Goal: Task Accomplishment & Management: Manage account settings

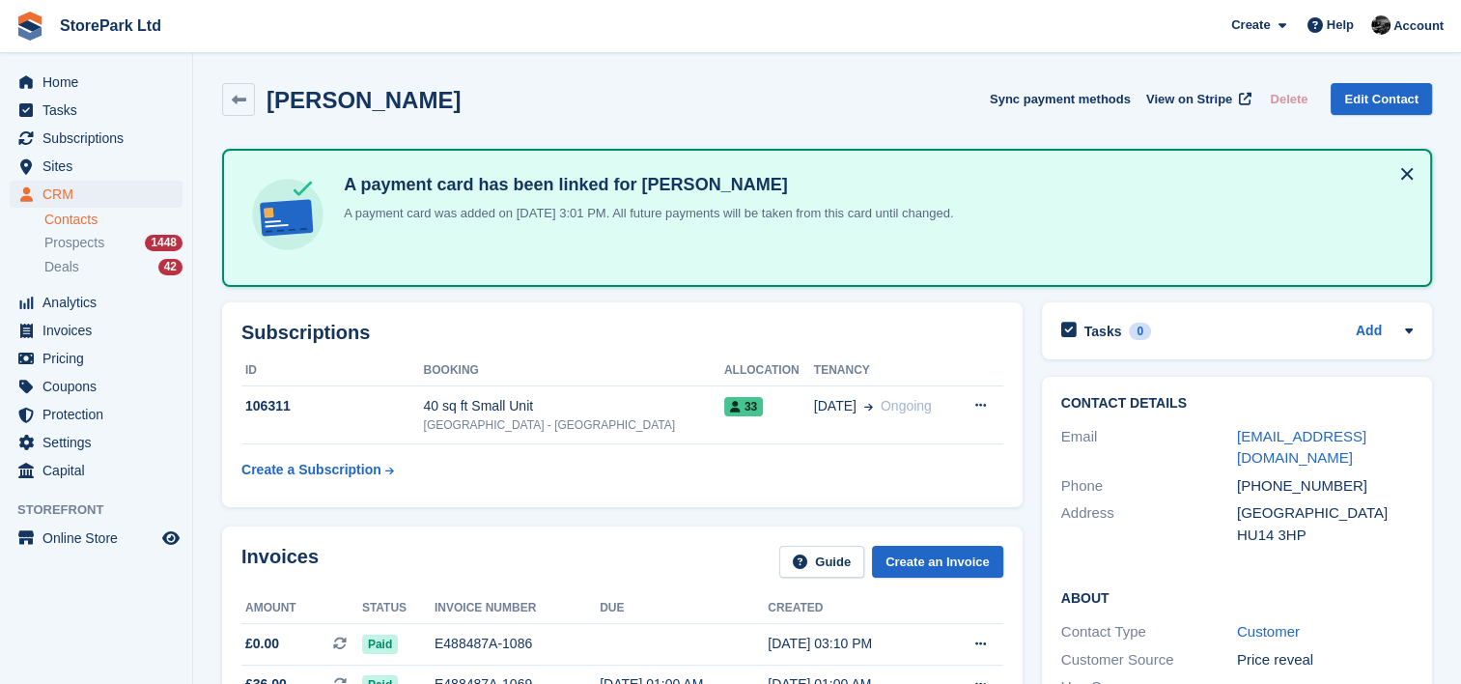
click at [763, 110] on div "Gemma Cooper Sync payment methods View on Stripe Delete Edit Contact" at bounding box center [827, 99] width 1210 height 33
click at [727, 108] on div "Gemma Cooper Sync payment methods View on Stripe Delete Edit Contact" at bounding box center [827, 99] width 1210 height 33
click at [539, 87] on div "Gemma Cooper Sync payment methods View on Stripe Delete Edit Contact" at bounding box center [827, 99] width 1210 height 33
click at [575, 90] on div "Gemma Cooper Sync payment methods View on Stripe Delete Edit Contact" at bounding box center [827, 99] width 1210 height 33
click at [625, 104] on div "Gemma Cooper Sync payment methods View on Stripe Delete Edit Contact" at bounding box center [827, 99] width 1210 height 33
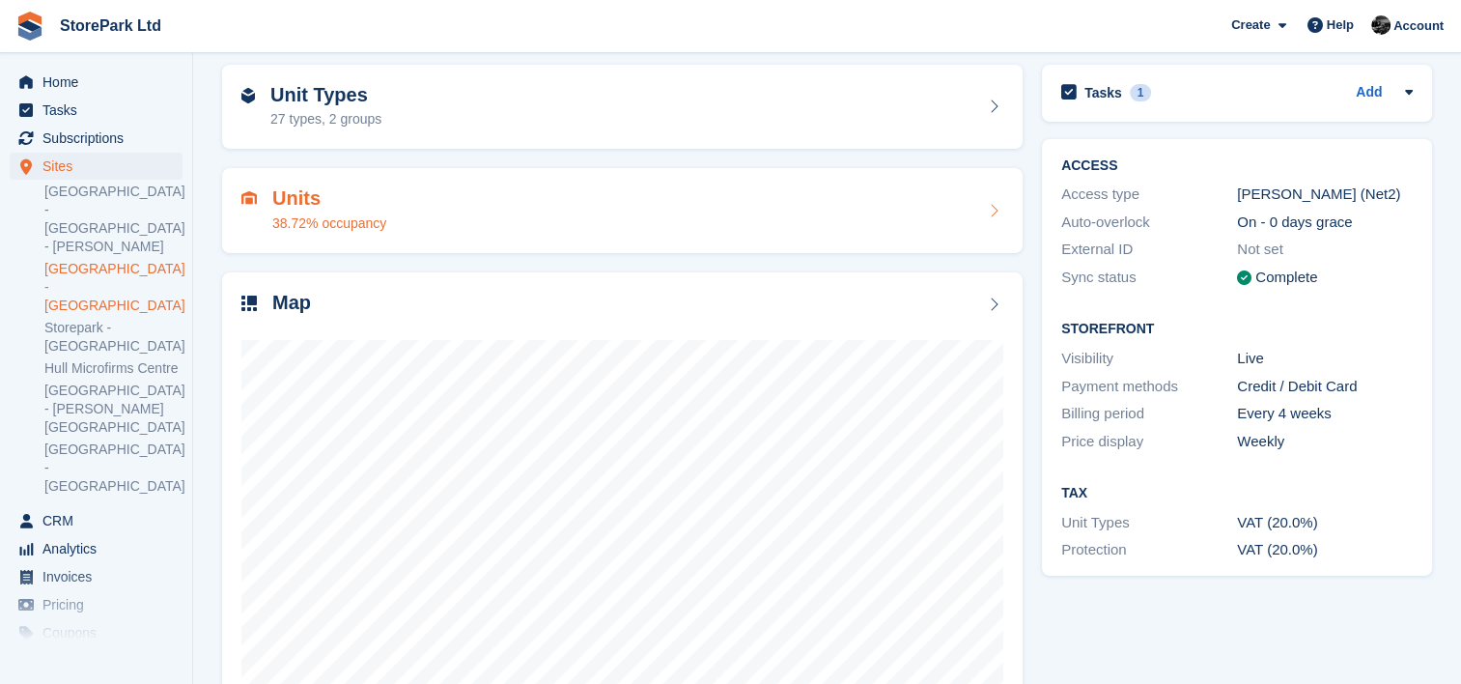
scroll to position [80, 0]
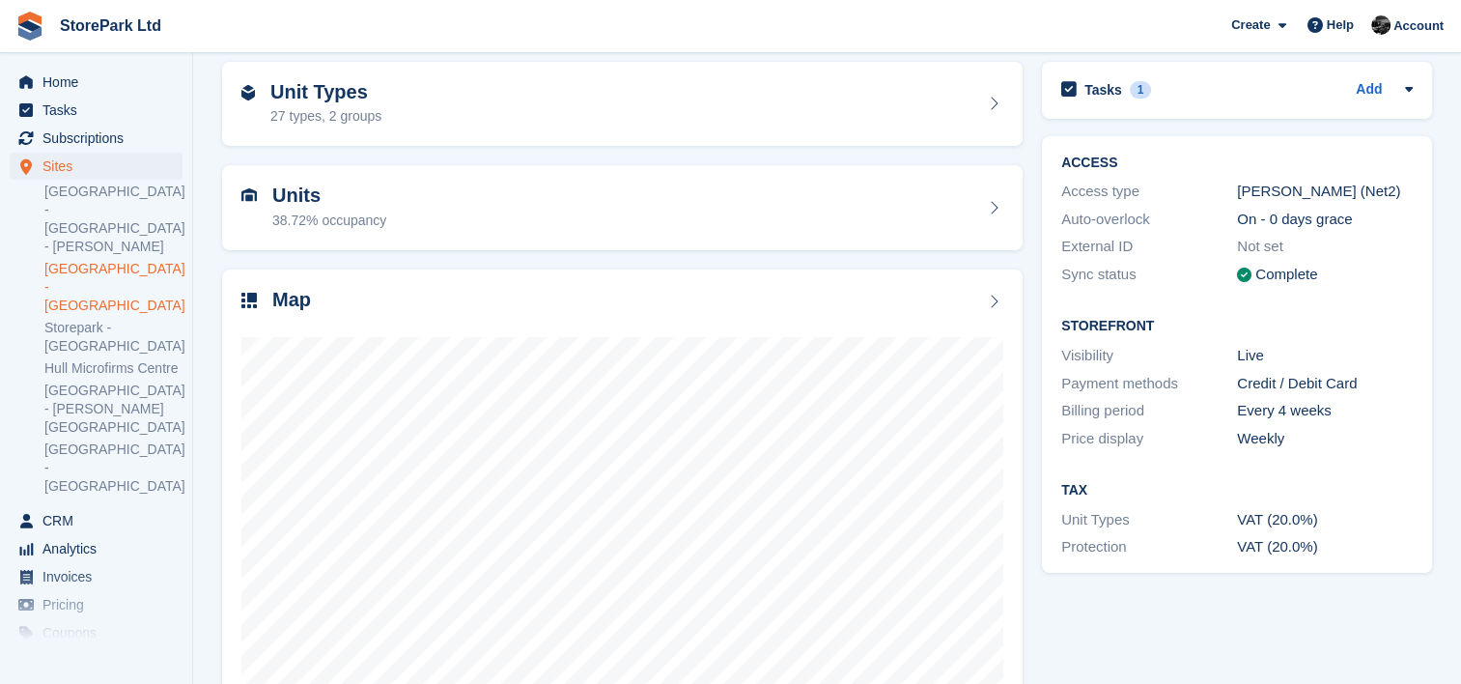
click at [591, 254] on div "Units 38.72% occupancy" at bounding box center [622, 207] width 820 height 104
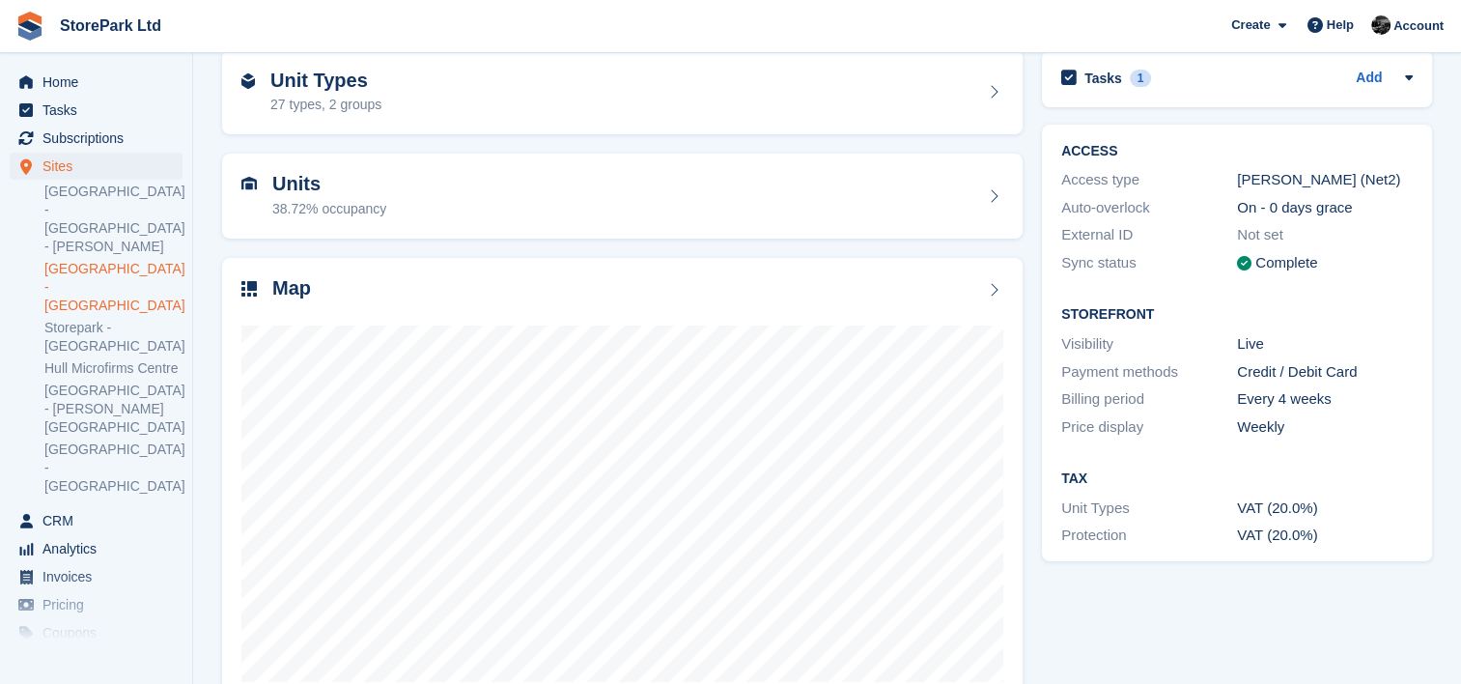
scroll to position [139, 0]
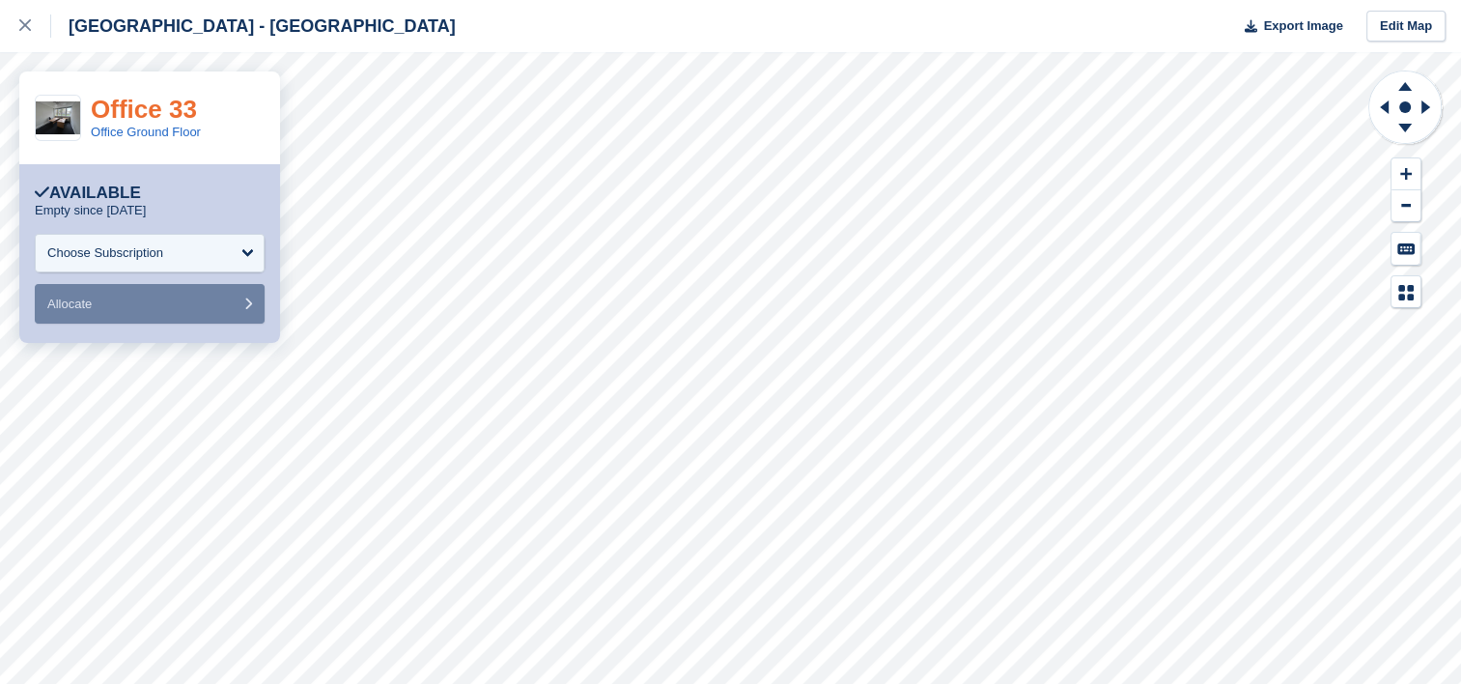
click at [154, 114] on link "Office 33" at bounding box center [144, 109] width 106 height 29
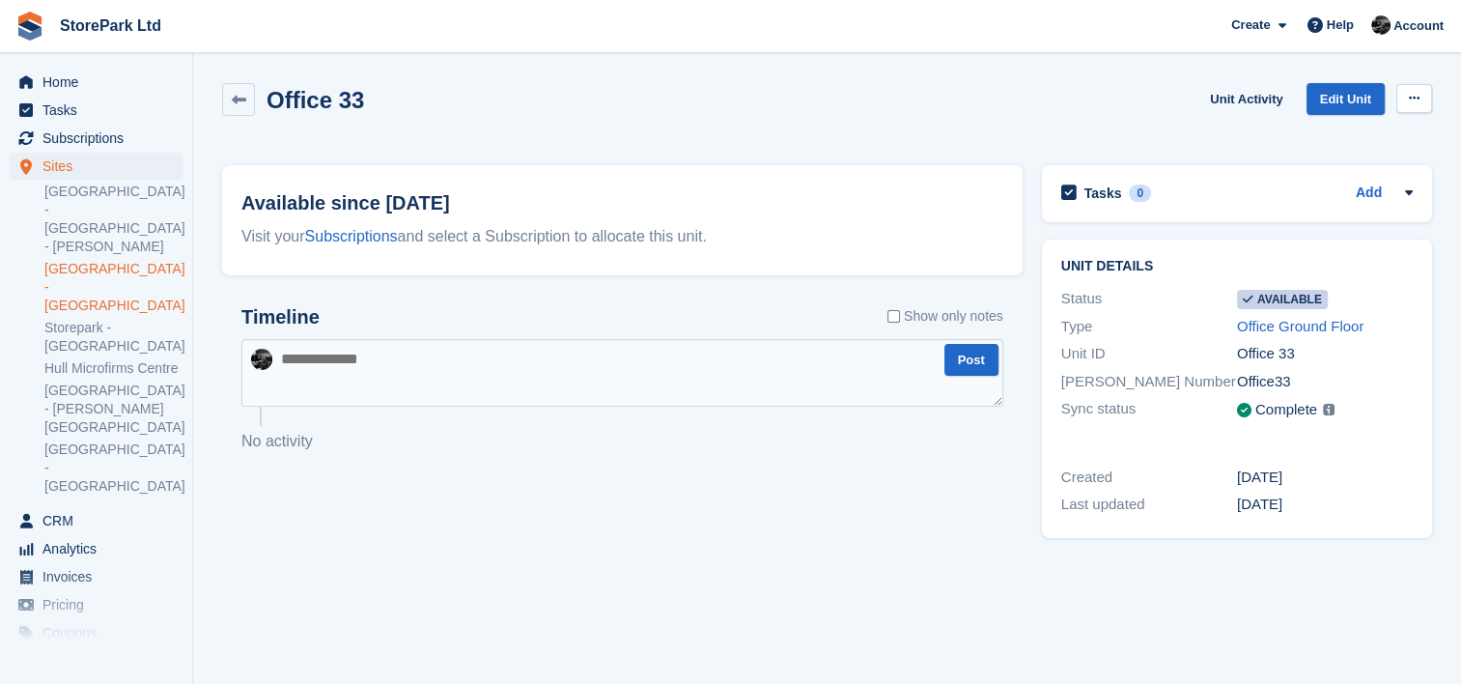
click at [1410, 95] on icon at bounding box center [1414, 98] width 11 height 13
click at [1352, 139] on p "Make unavailable" at bounding box center [1339, 136] width 168 height 25
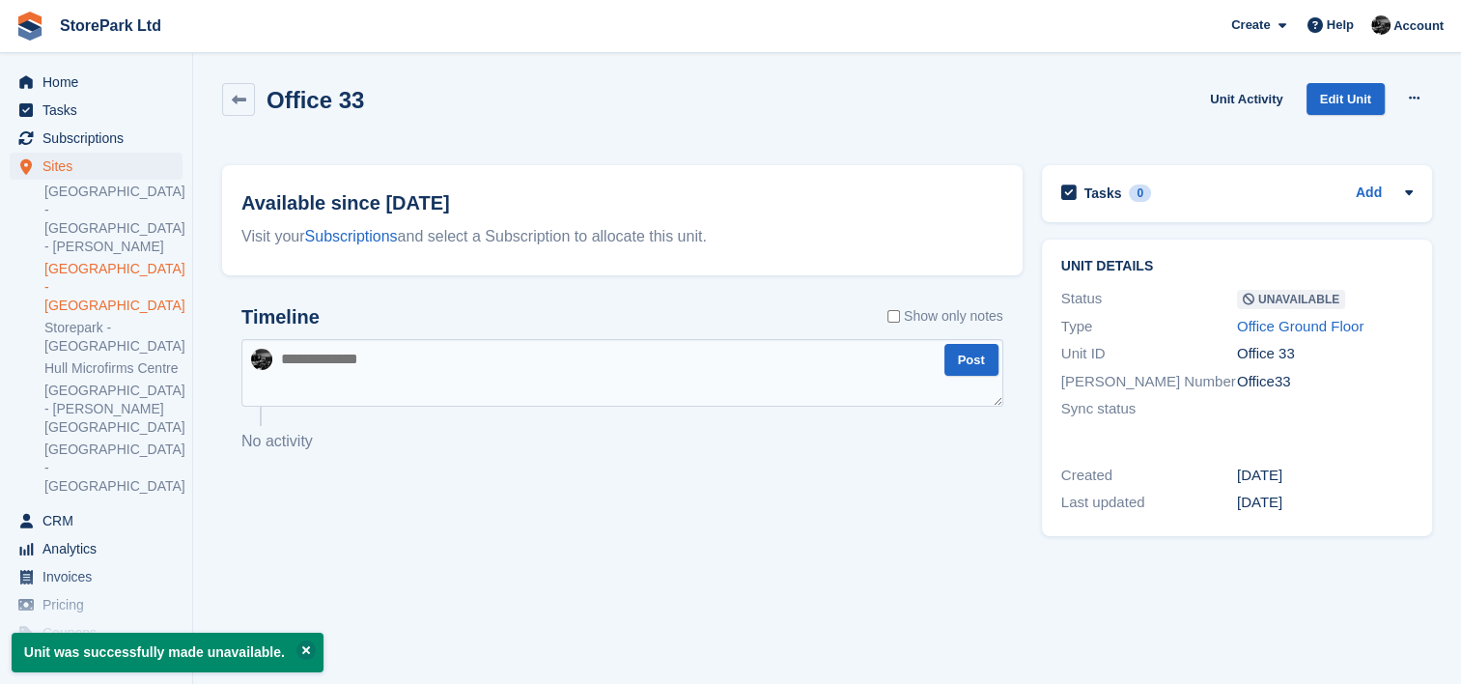
click at [101, 260] on link "[GEOGRAPHIC_DATA] - [GEOGRAPHIC_DATA]" at bounding box center [113, 287] width 138 height 55
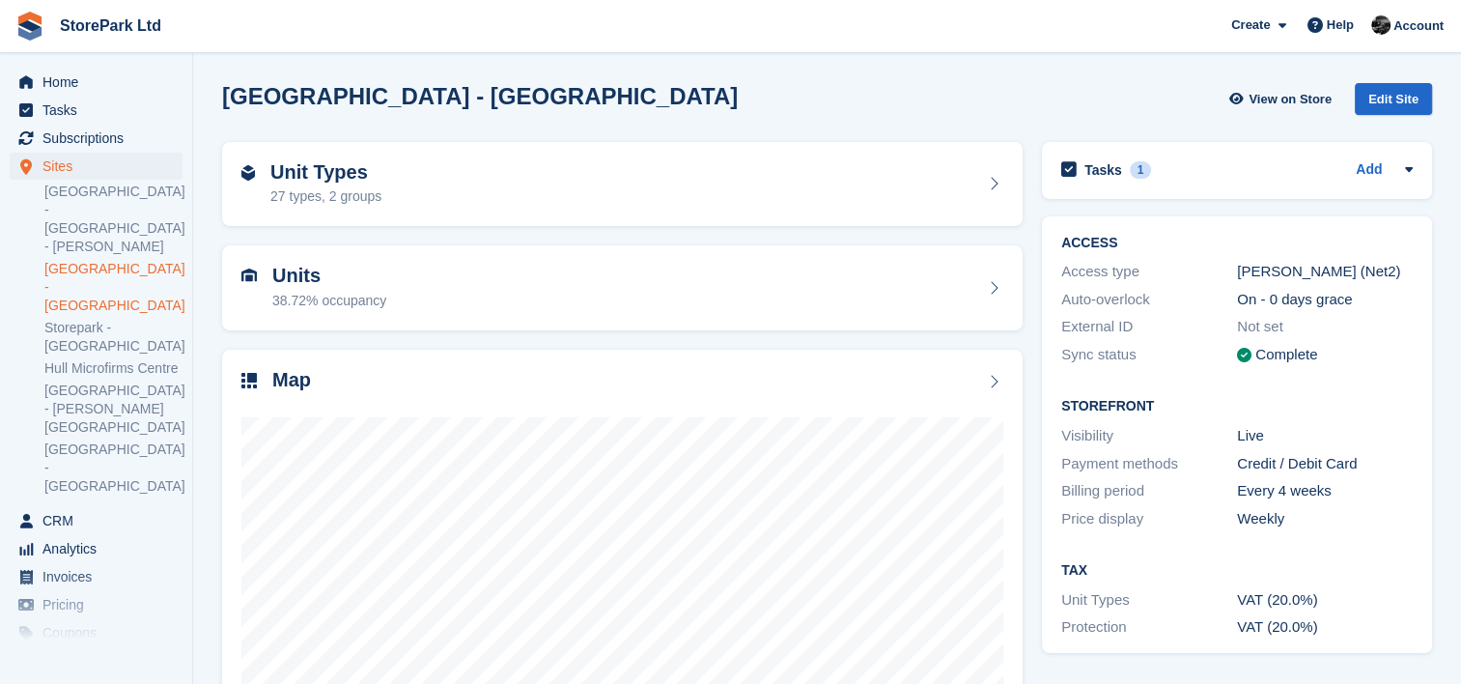
scroll to position [139, 0]
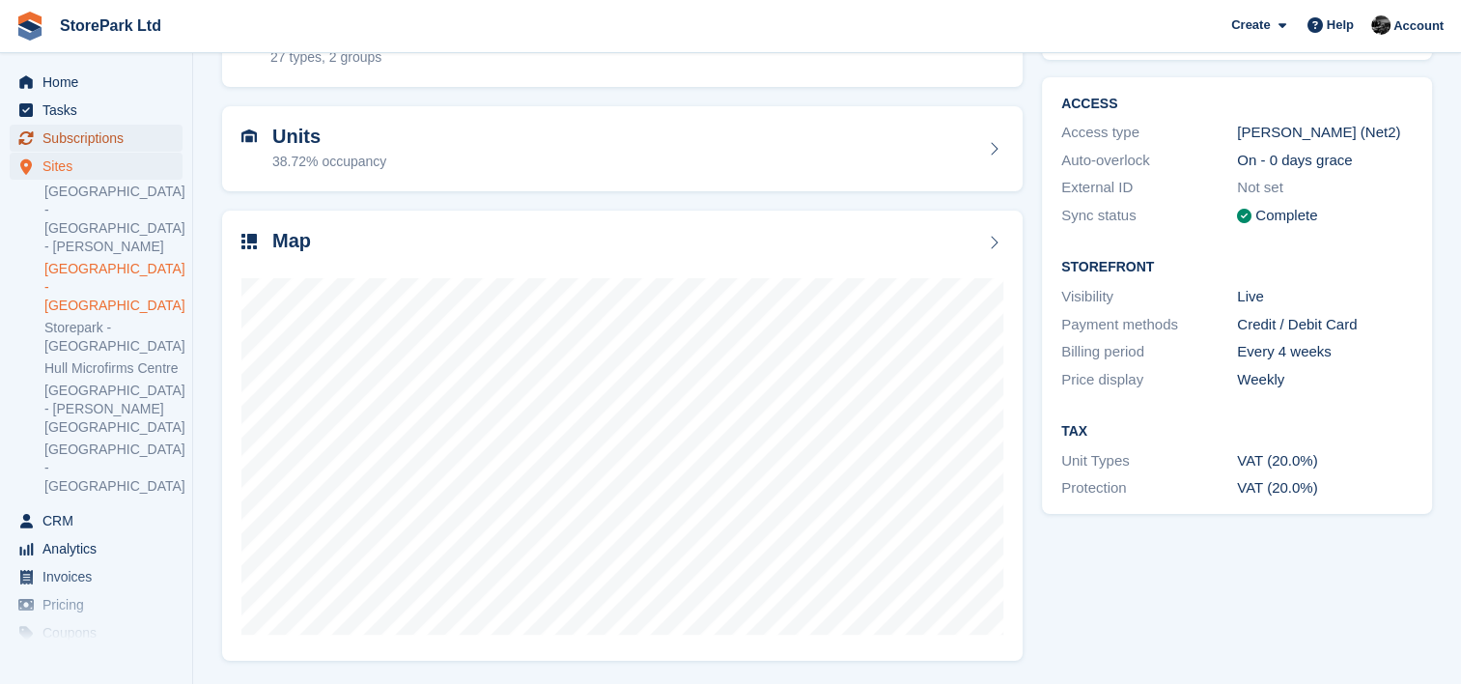
click at [84, 145] on span "Subscriptions" at bounding box center [100, 138] width 116 height 27
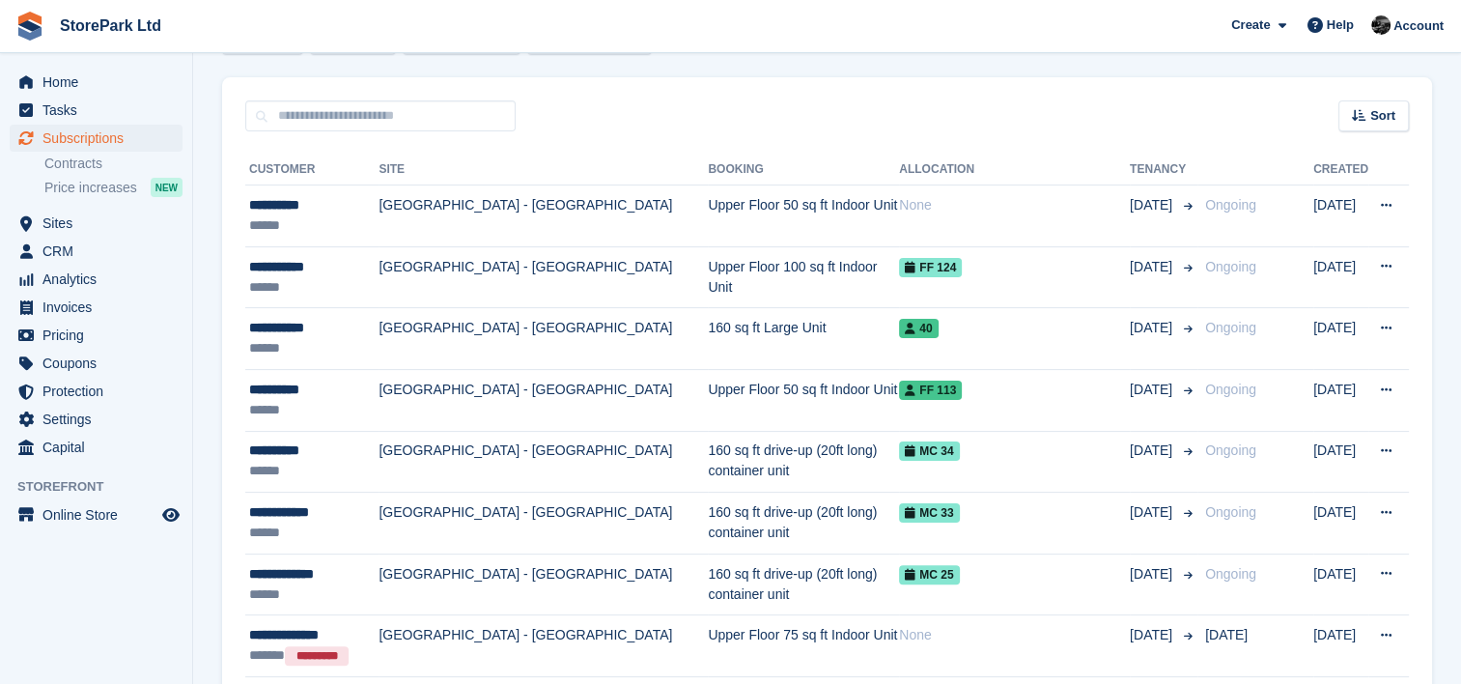
scroll to position [351, 0]
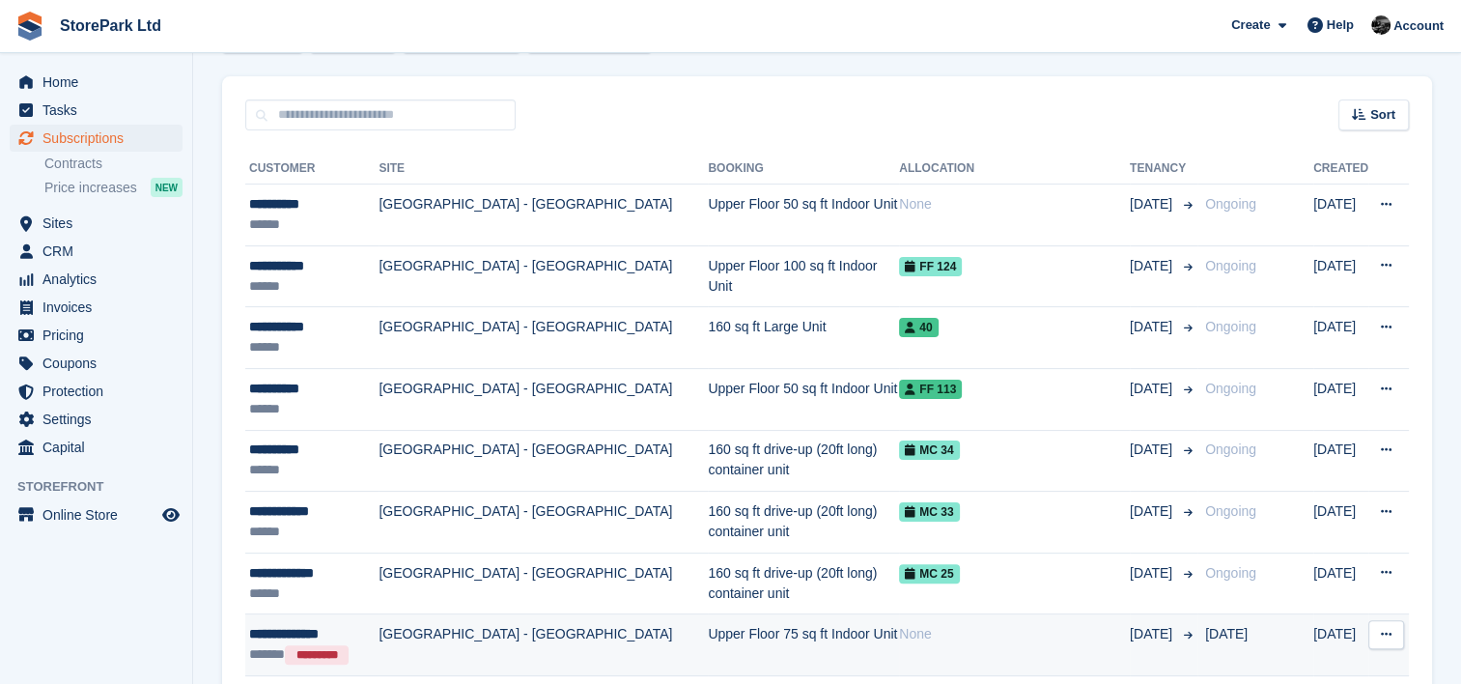
click at [619, 643] on td "[GEOGRAPHIC_DATA] - [GEOGRAPHIC_DATA]" at bounding box center [543, 645] width 329 height 62
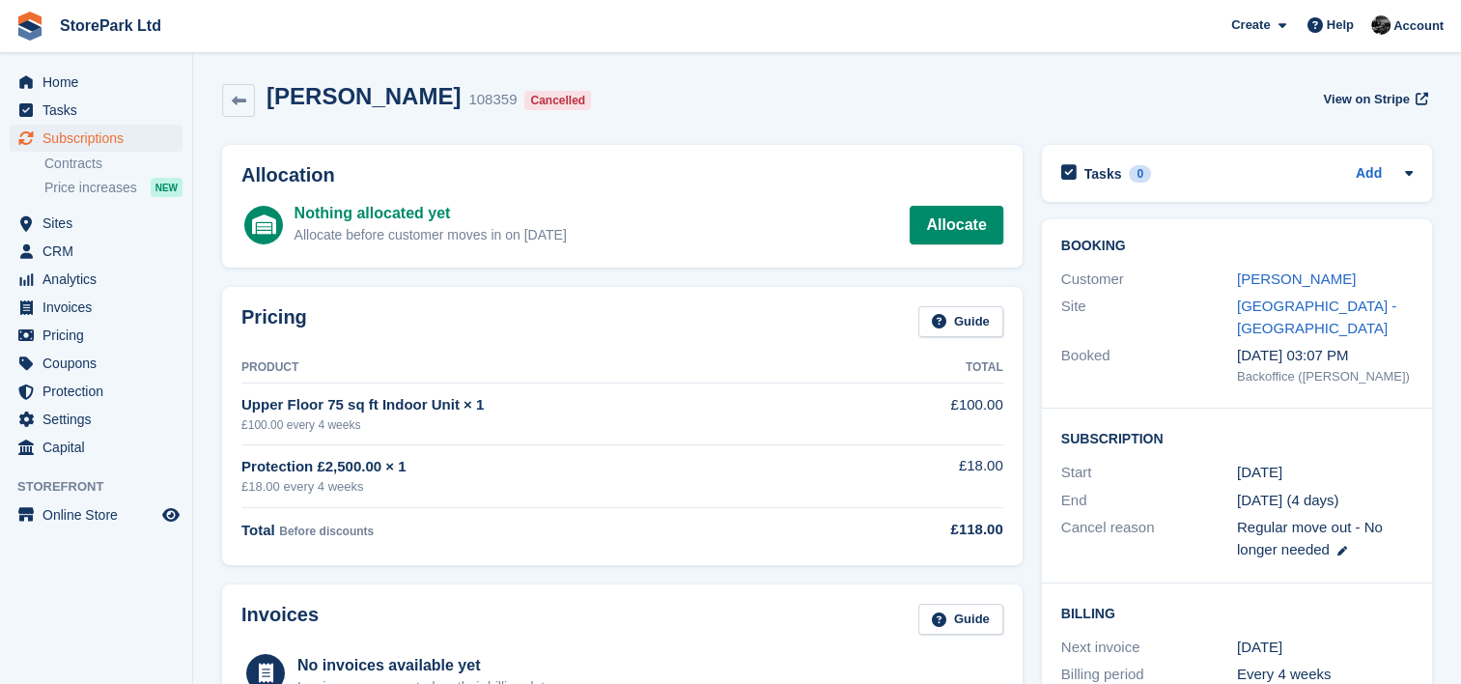
click at [633, 672] on div "No invoices available yet Invoices are generated on their billing date. Learn M…" at bounding box center [622, 685] width 762 height 71
click at [85, 239] on span "CRM" at bounding box center [100, 251] width 116 height 27
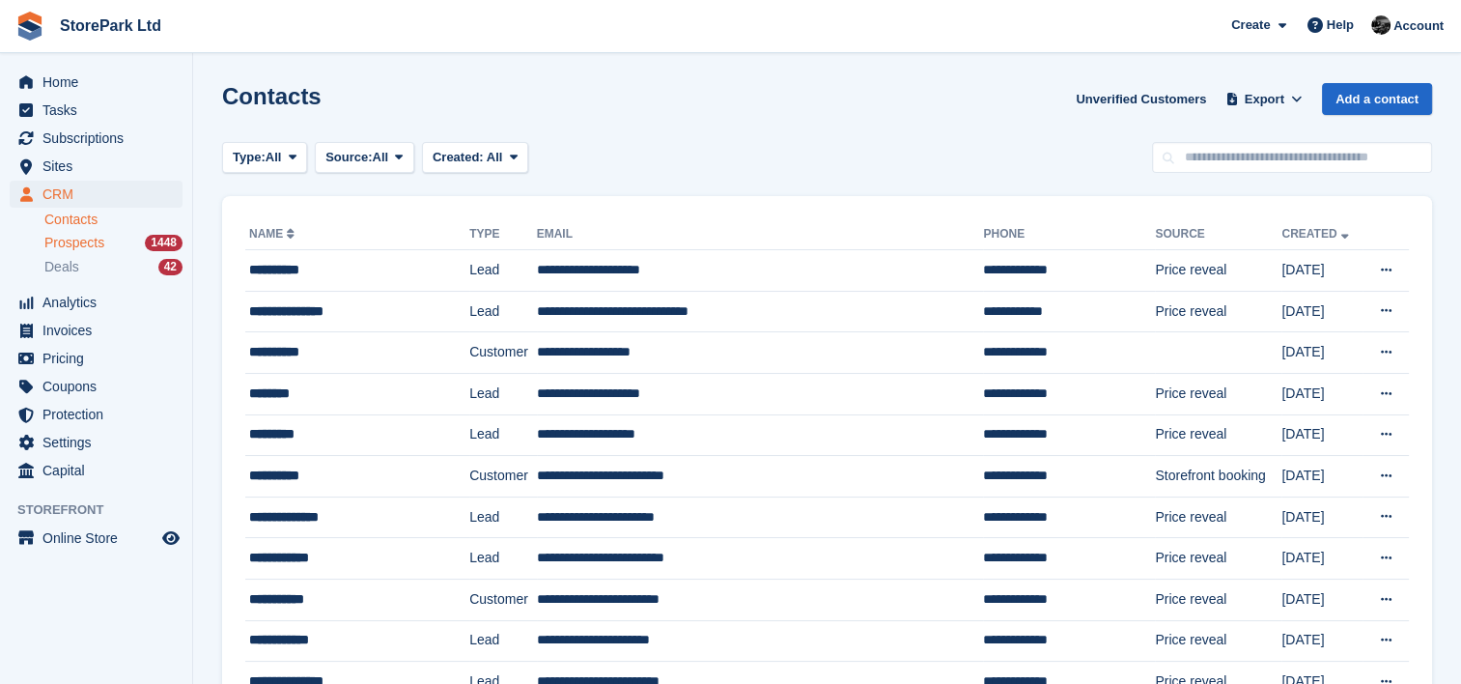
click at [112, 239] on div "Prospects 1448" at bounding box center [113, 243] width 138 height 18
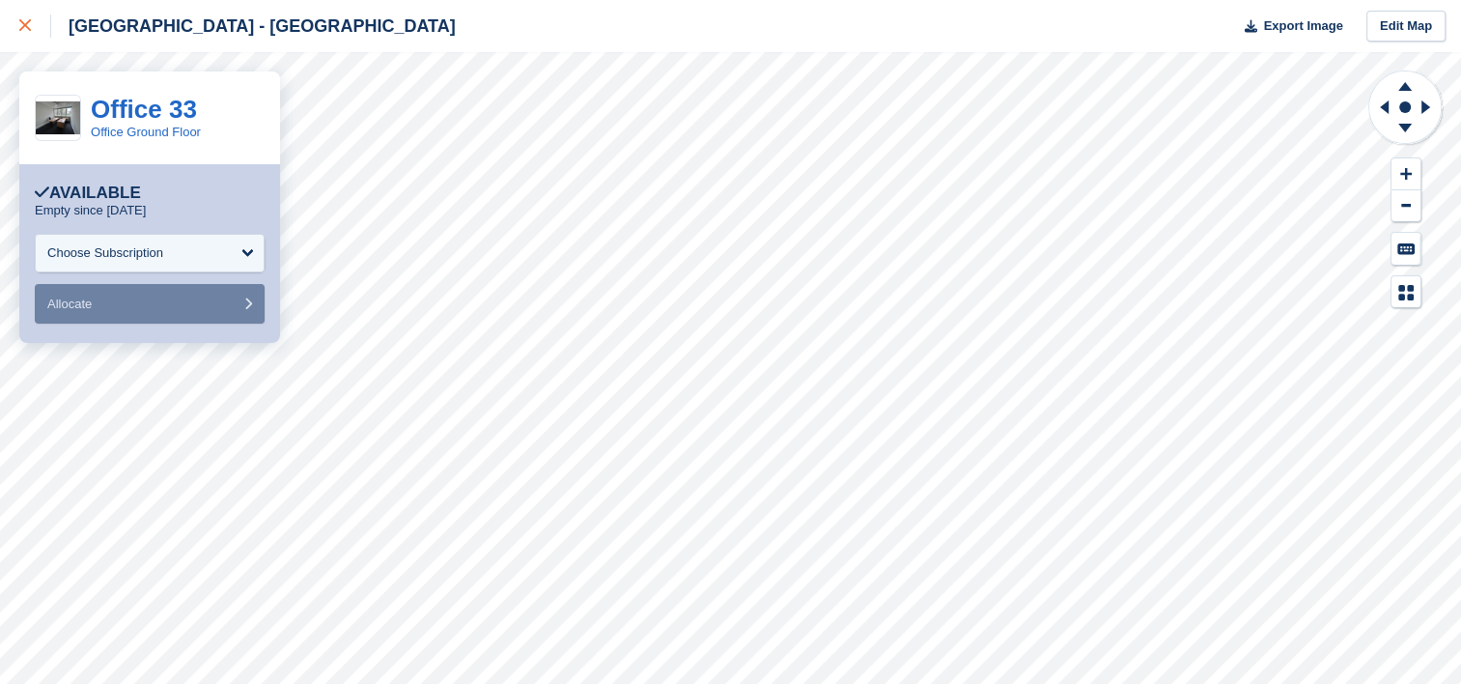
click at [36, 33] on div at bounding box center [35, 25] width 32 height 23
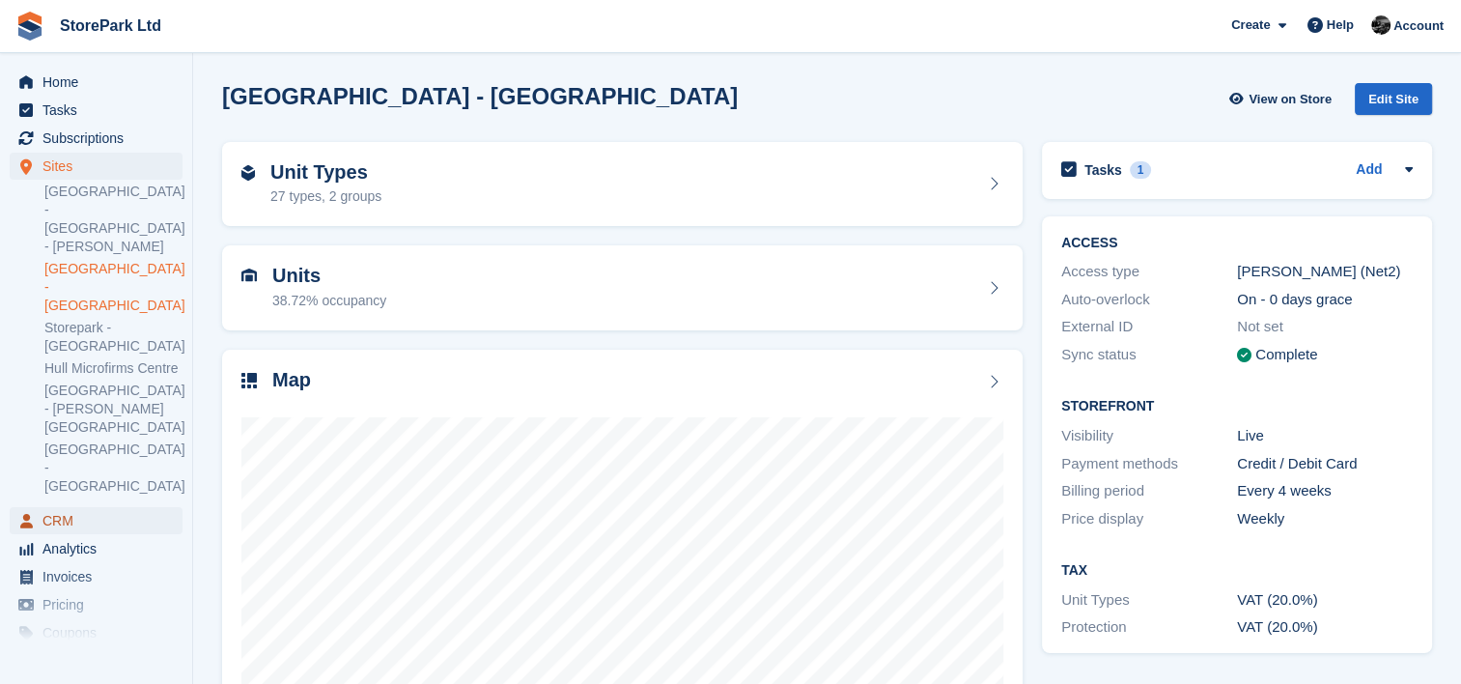
click at [77, 507] on span "CRM" at bounding box center [100, 520] width 116 height 27
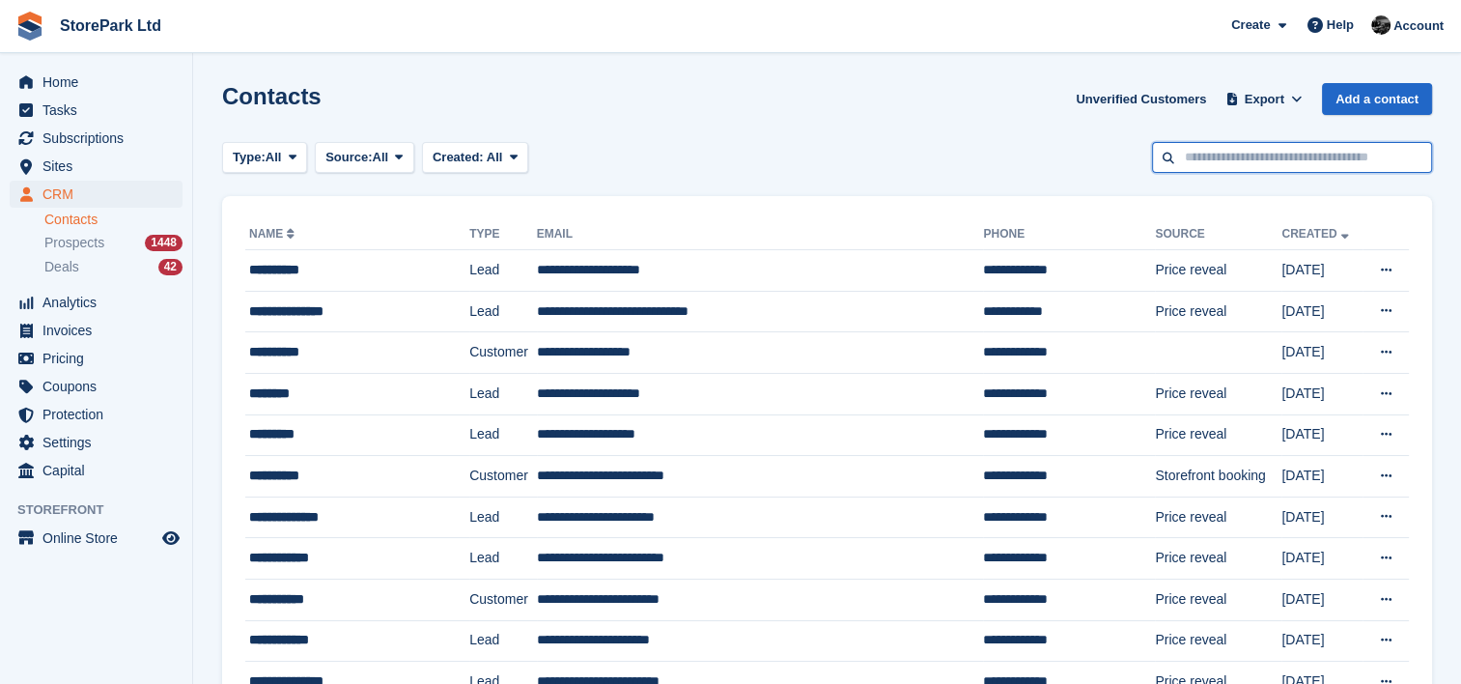
click at [1190, 154] on input "text" at bounding box center [1292, 158] width 280 height 32
type input "*****"
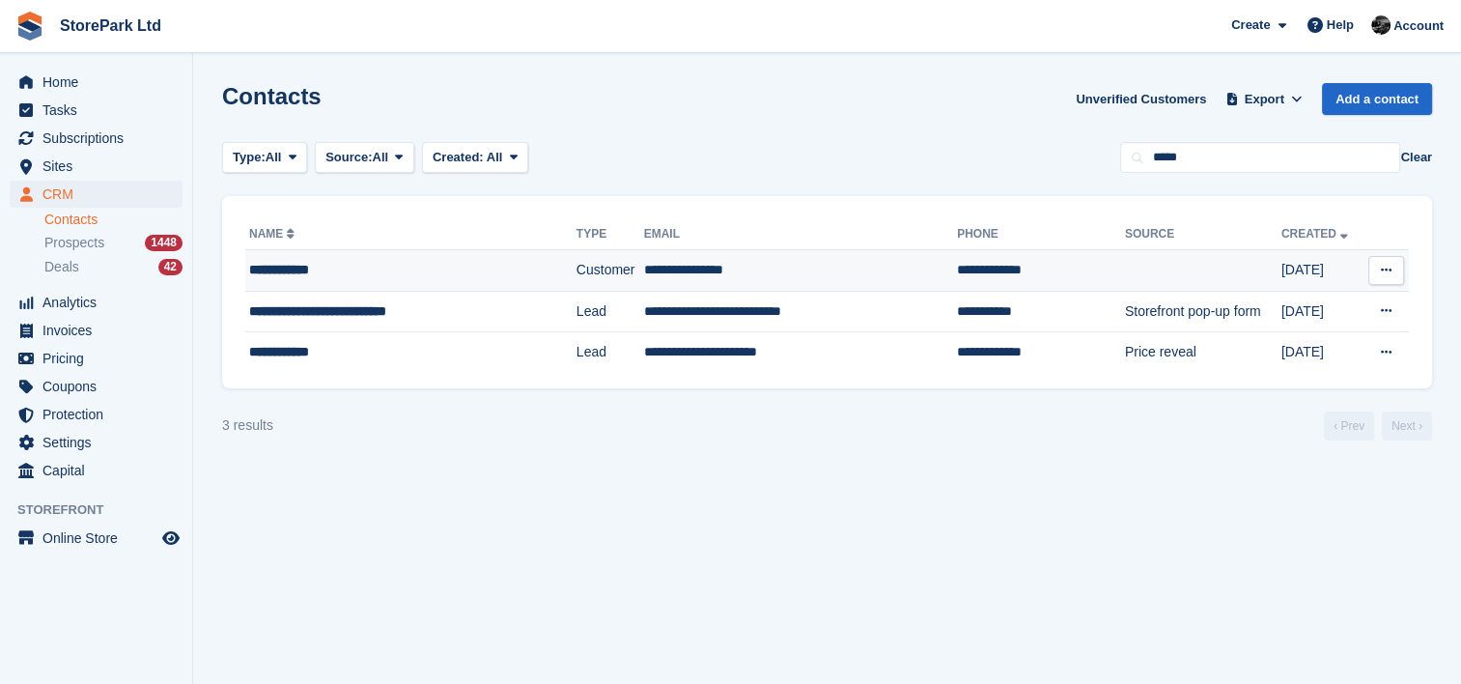
click at [452, 257] on td "**********" at bounding box center [410, 271] width 331 height 42
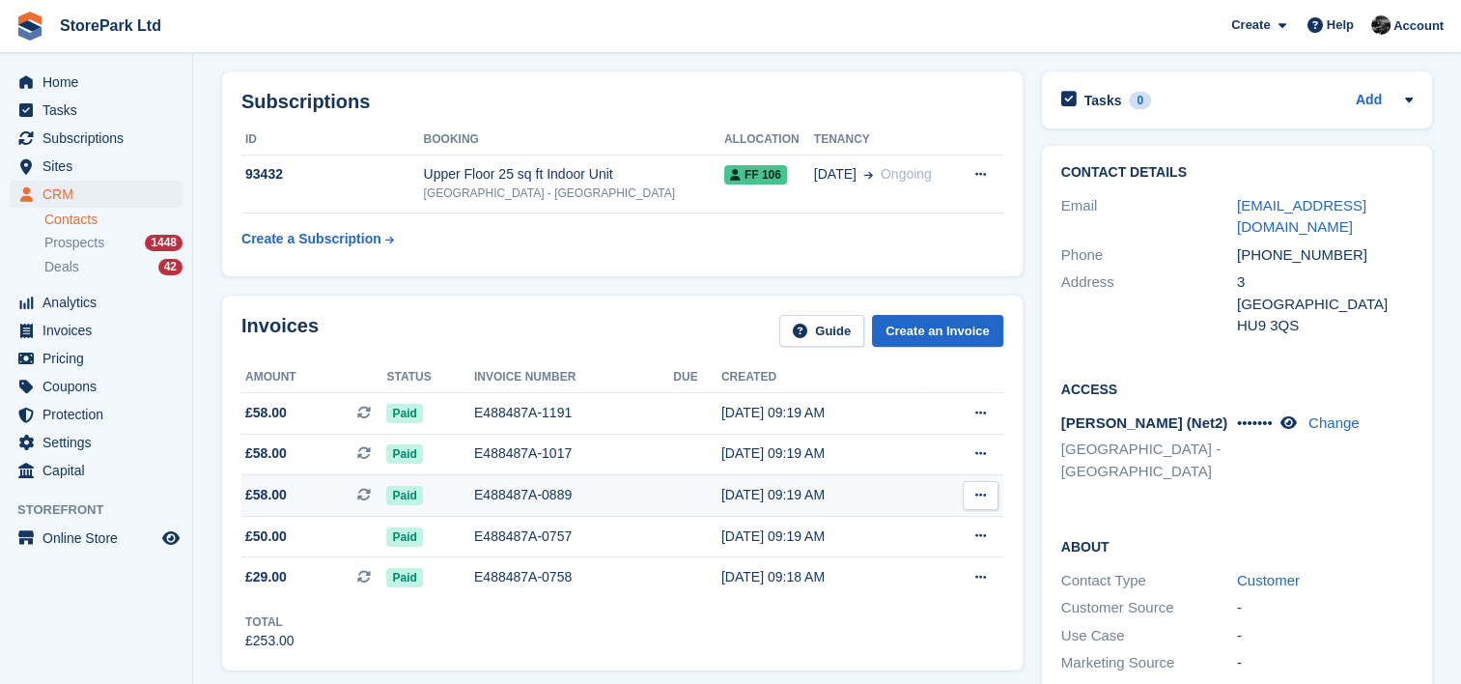
scroll to position [70, 0]
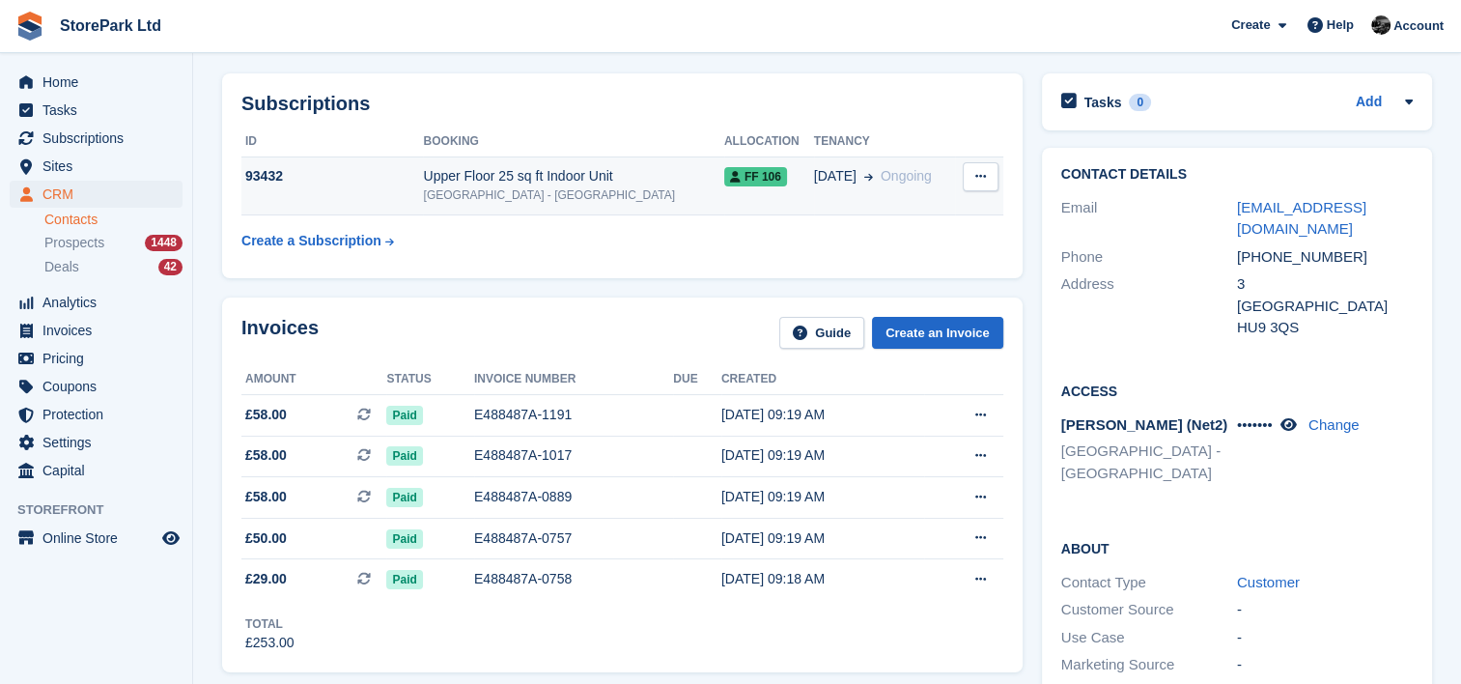
click at [638, 205] on td "Upper Floor 25 sq ft Indoor Unit Store Park - [GEOGRAPHIC_DATA]" at bounding box center [573, 185] width 300 height 59
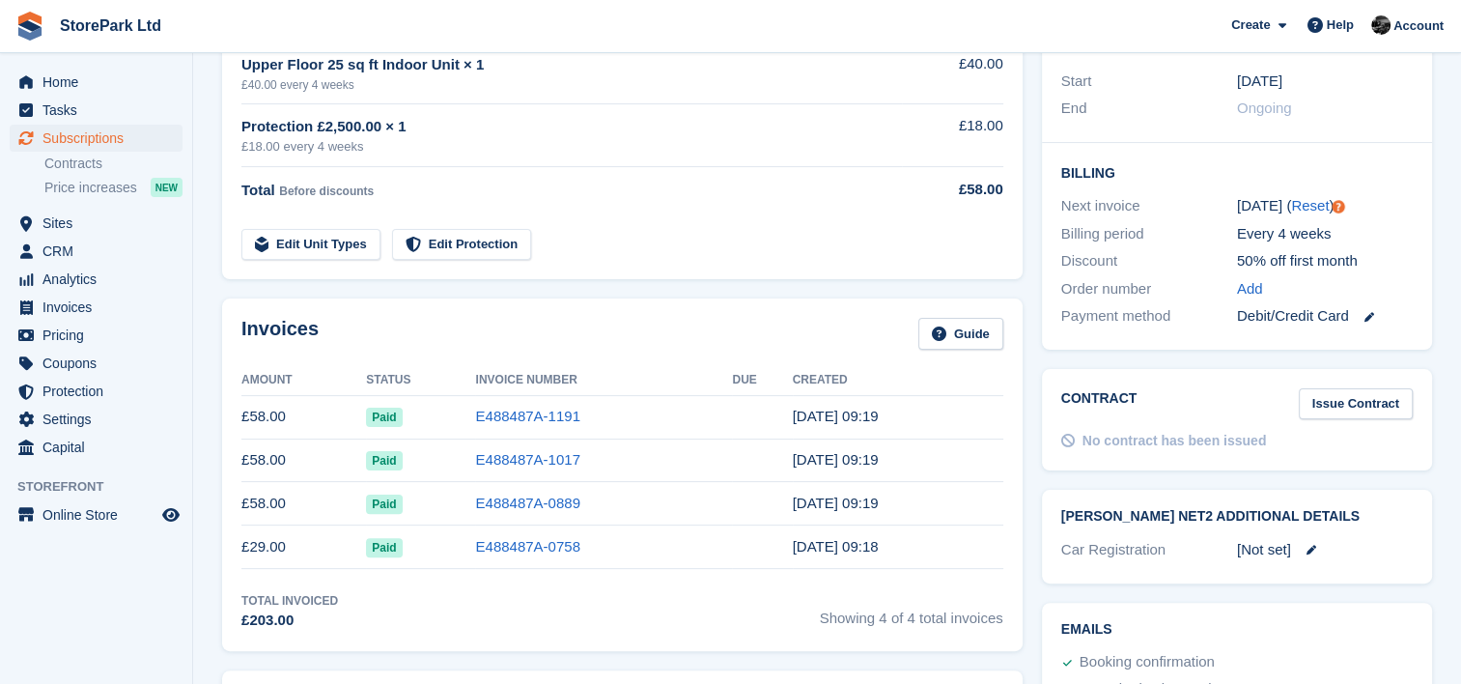
scroll to position [433, 0]
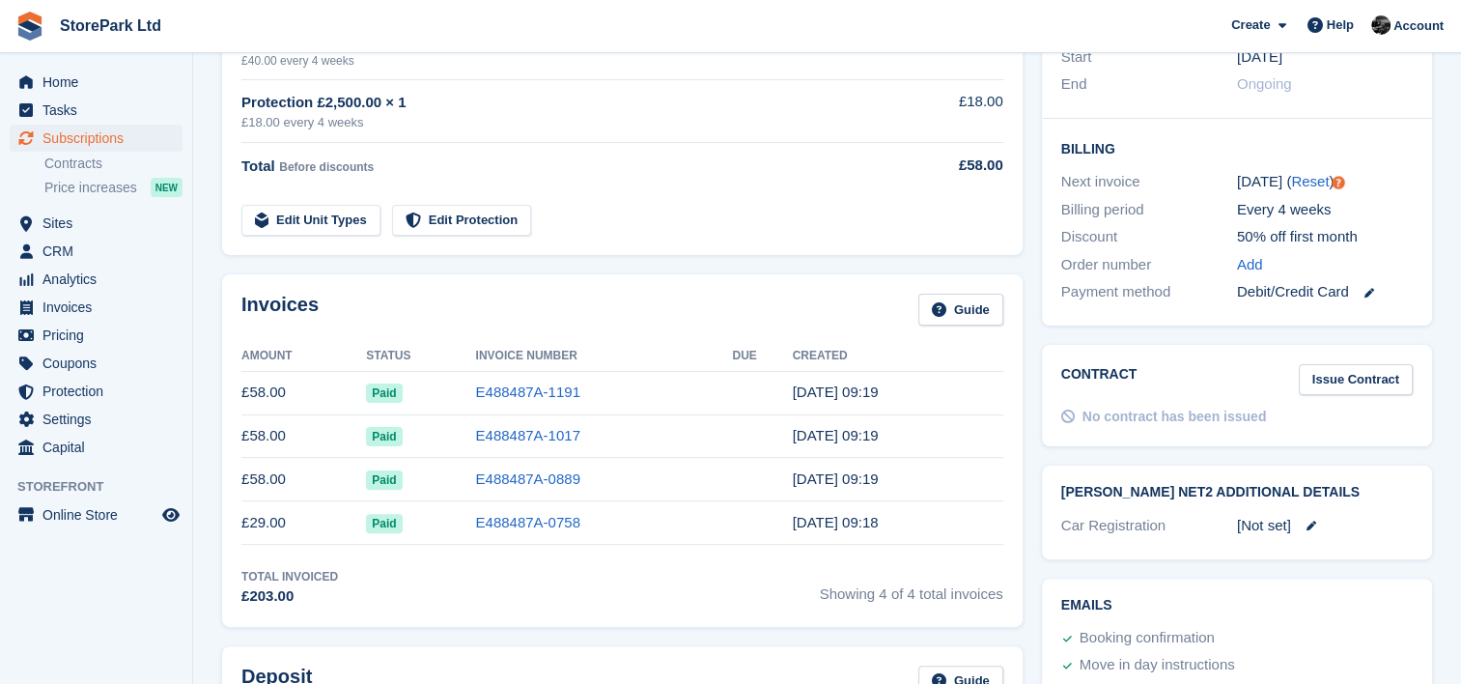
click at [807, 274] on div "Invoices Guide Amount Status Invoice Number Due Created £58.00 Paid E488487A-11…" at bounding box center [622, 449] width 800 height 351
click at [1034, 456] on div "[PERSON_NAME] Net2 Additional Details Car Registration [Not set]" at bounding box center [1236, 512] width 409 height 112
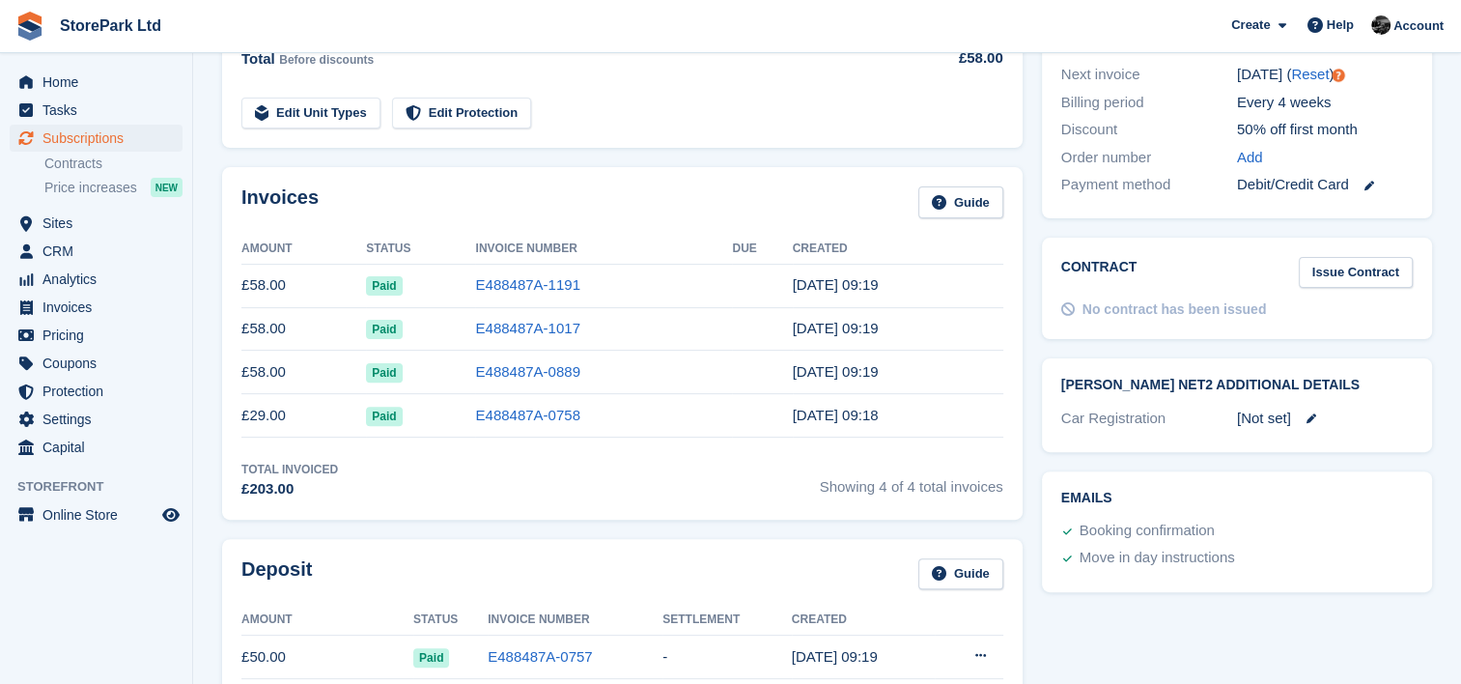
scroll to position [539, 0]
click at [815, 433] on td "[DATE] 09:18" at bounding box center [898, 416] width 210 height 43
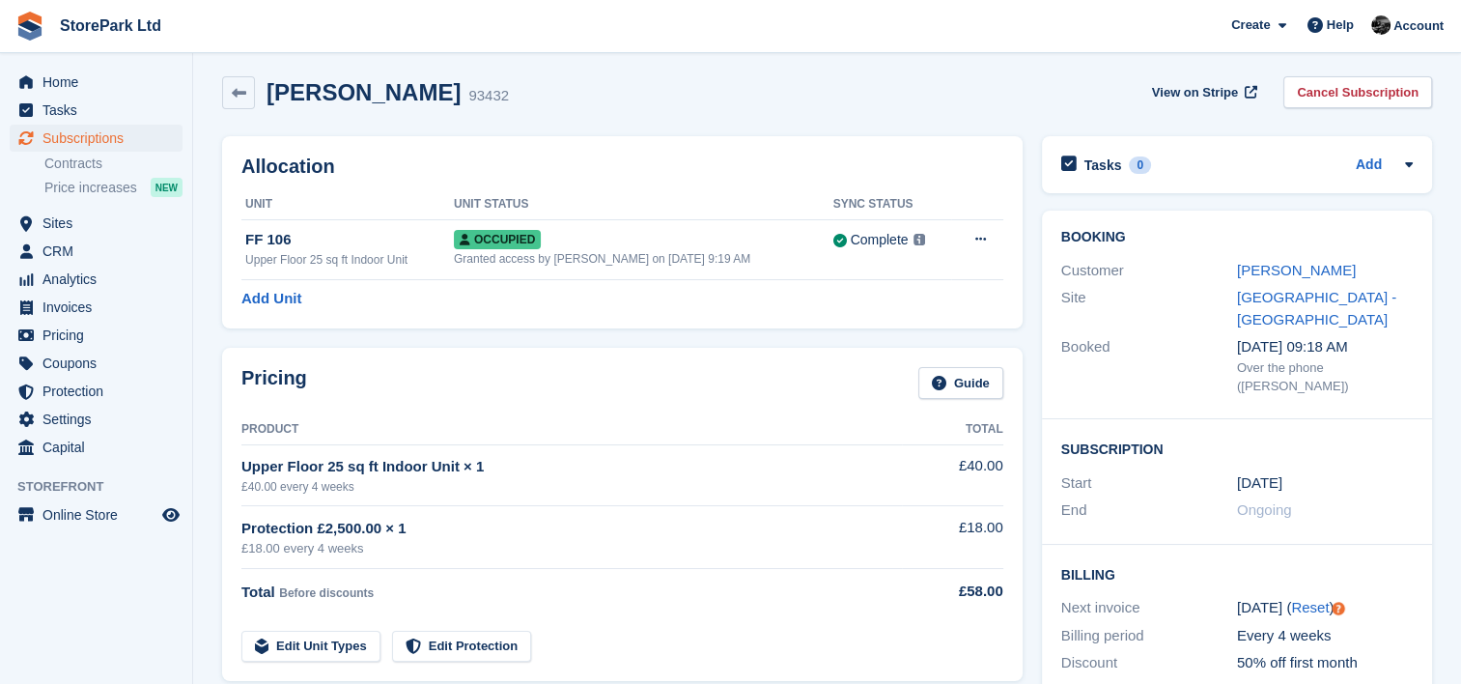
scroll to position [4, 0]
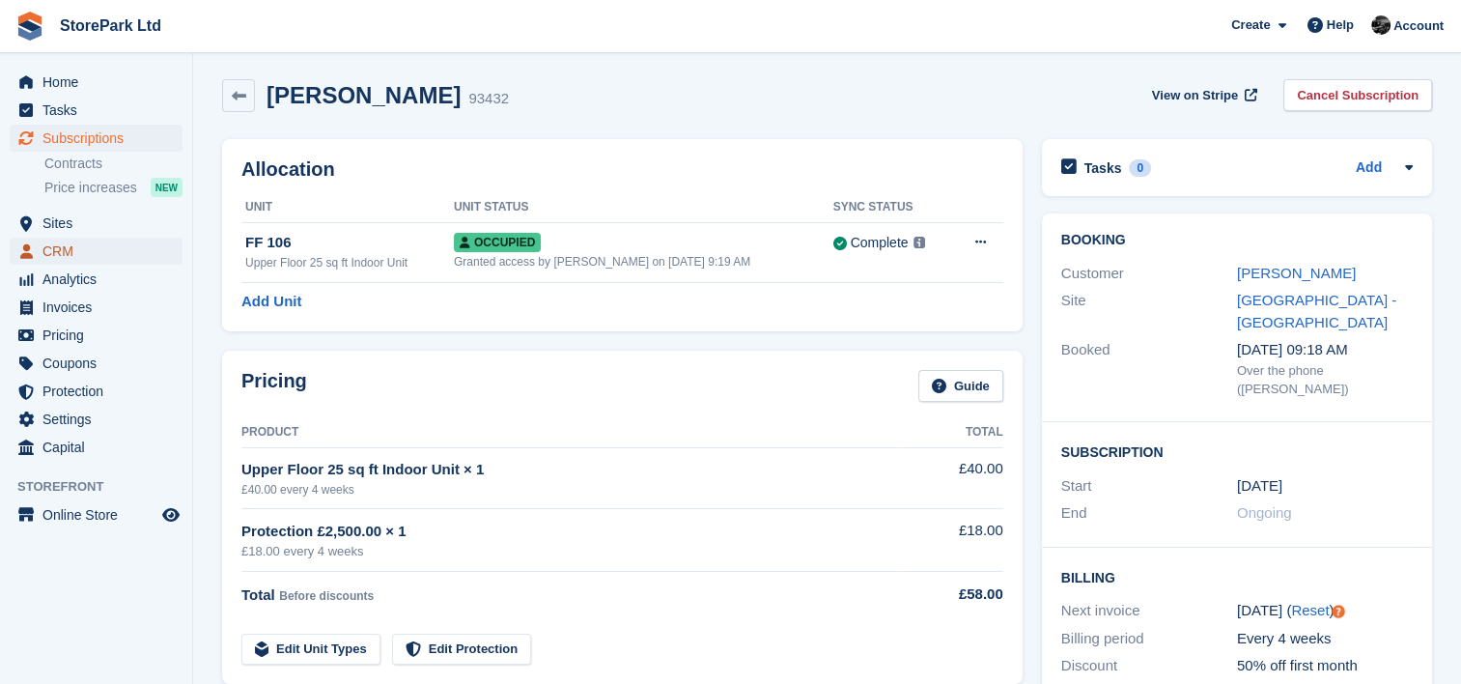
click at [68, 241] on span "CRM" at bounding box center [100, 251] width 116 height 27
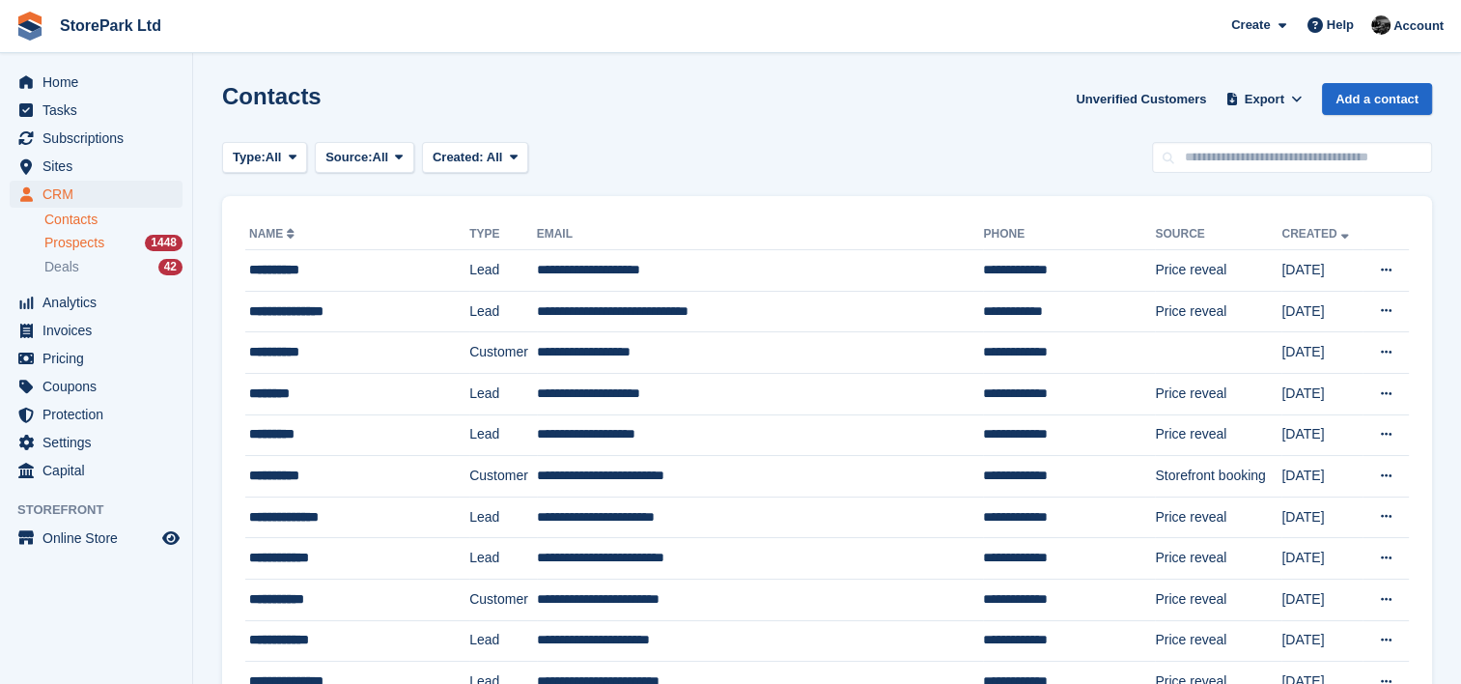
click at [70, 247] on span "Prospects" at bounding box center [74, 243] width 60 height 18
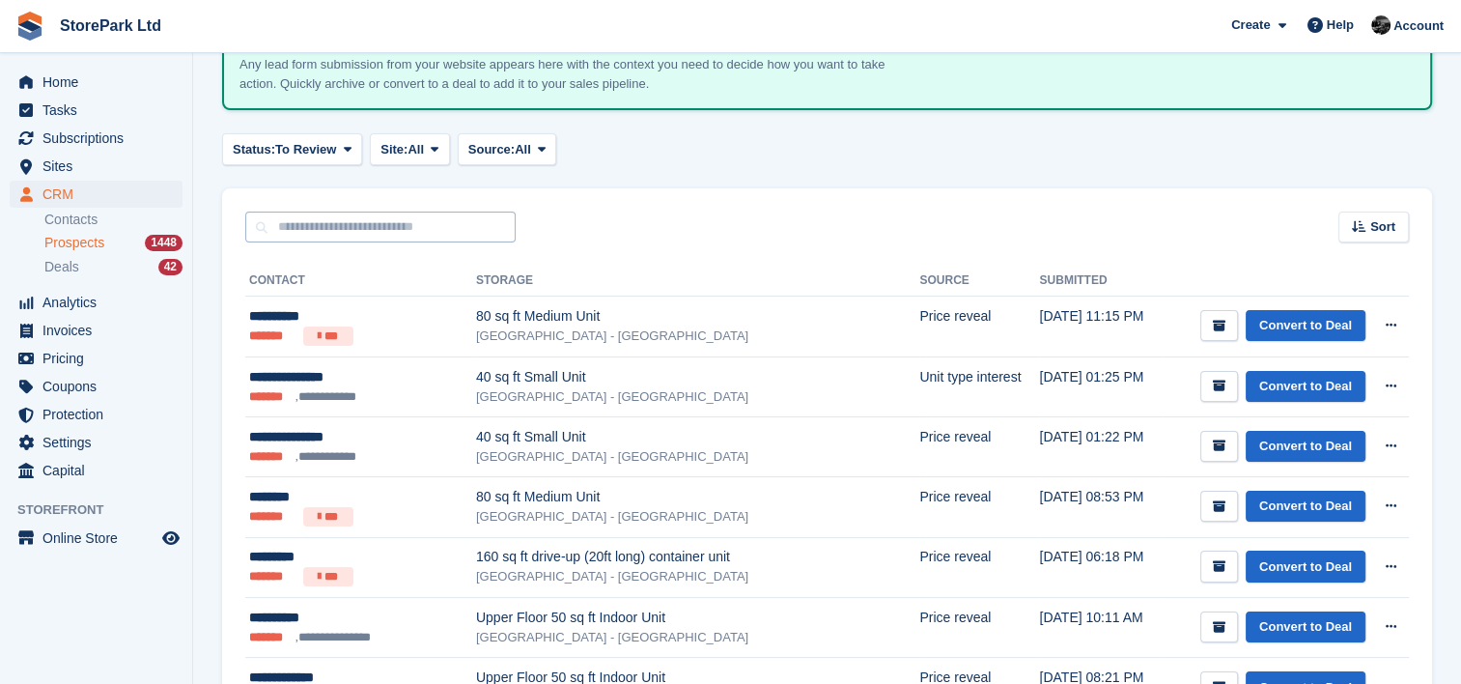
scroll to position [138, 0]
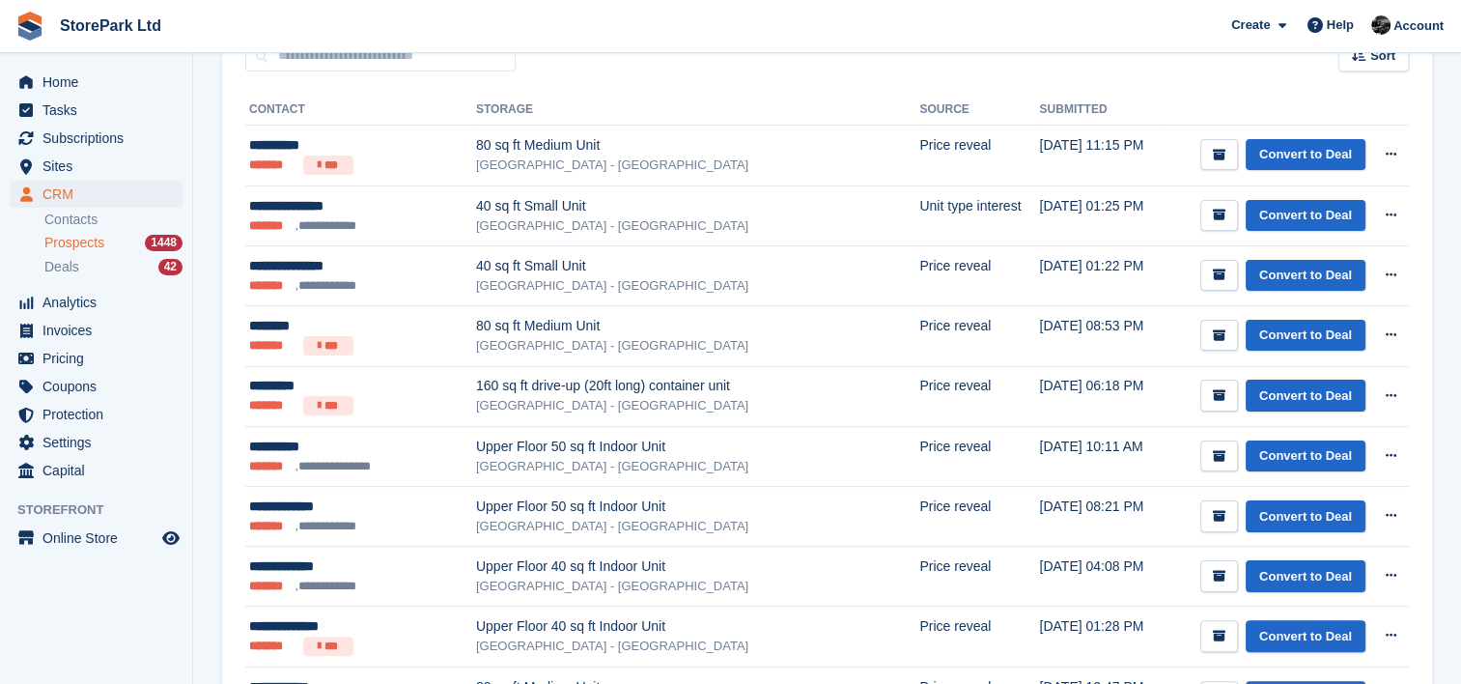
scroll to position [323, 0]
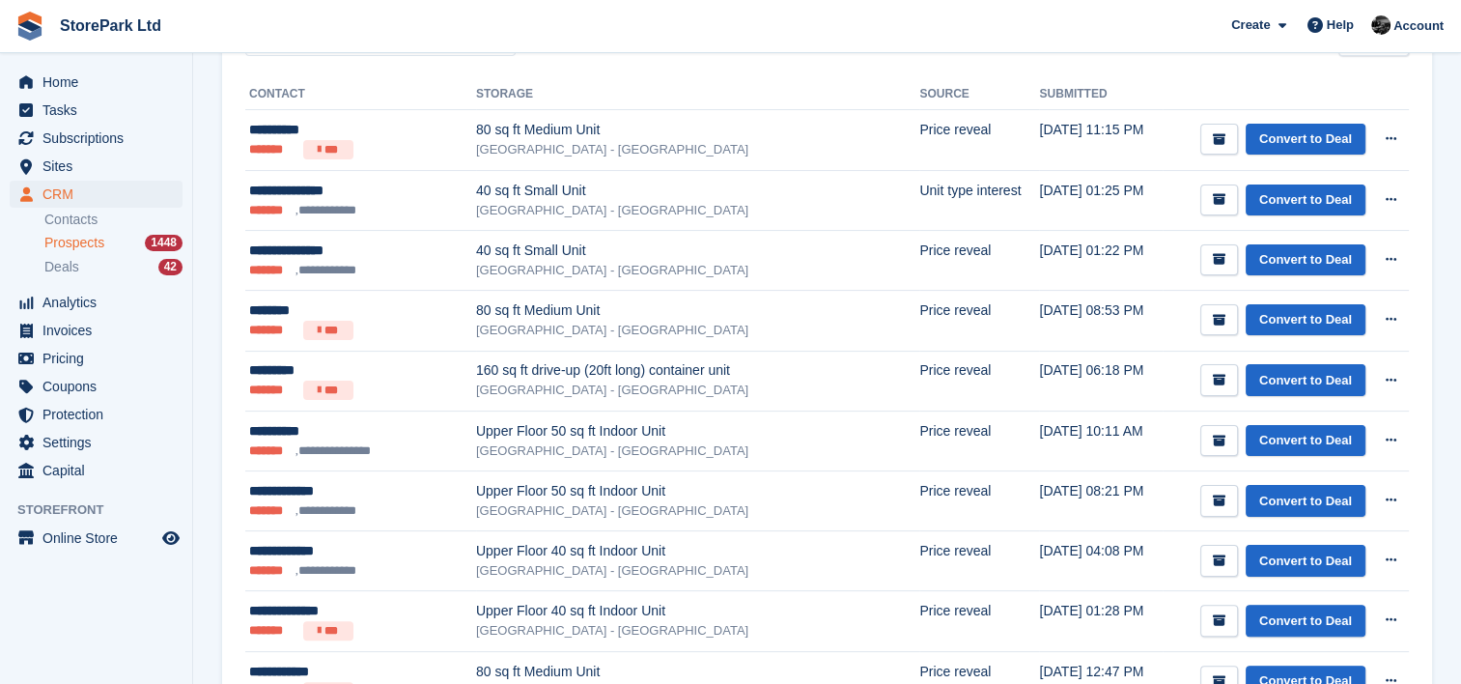
click at [660, 99] on th "Storage" at bounding box center [697, 94] width 443 height 31
